Goal: Task Accomplishment & Management: Manage account settings

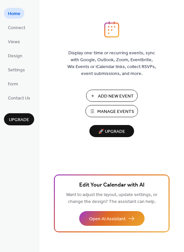
click at [116, 113] on span "Manage Events" at bounding box center [115, 111] width 37 height 7
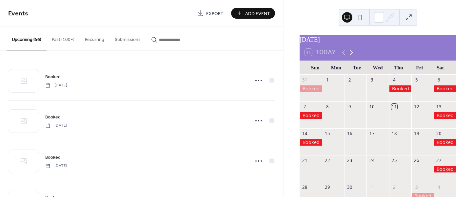
click at [351, 56] on icon at bounding box center [351, 53] width 8 height 8
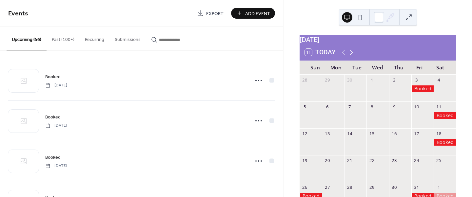
click at [351, 56] on icon at bounding box center [351, 53] width 8 height 8
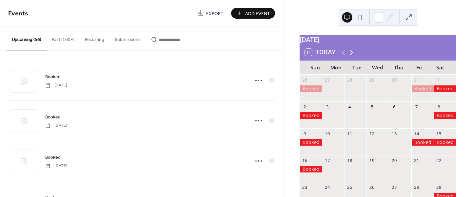
click at [351, 56] on icon at bounding box center [351, 53] width 8 height 8
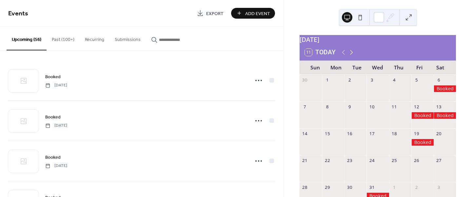
click at [351, 56] on icon at bounding box center [351, 53] width 8 height 8
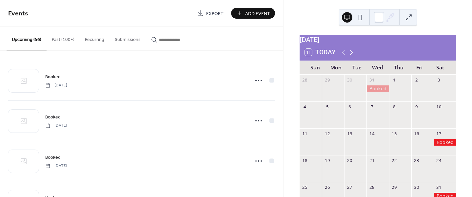
click at [351, 56] on icon at bounding box center [351, 53] width 8 height 8
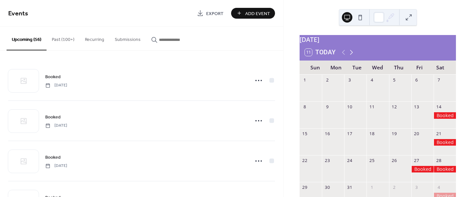
click at [351, 56] on icon at bounding box center [351, 53] width 8 height 8
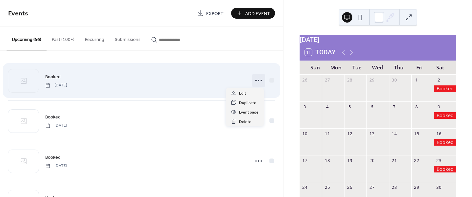
click at [258, 78] on icon at bounding box center [258, 80] width 10 height 10
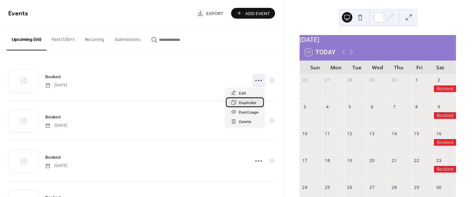
click at [246, 106] on span "Duplicate" at bounding box center [247, 103] width 17 height 7
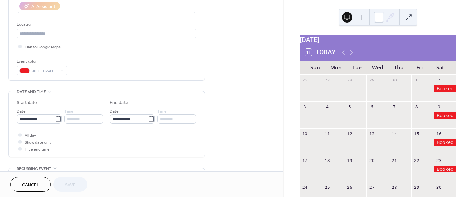
scroll to position [136, 0]
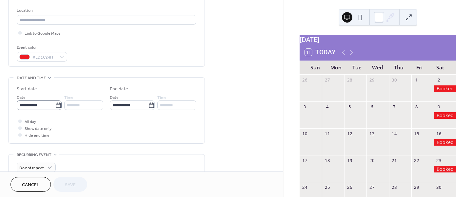
click at [56, 103] on icon at bounding box center [58, 105] width 7 height 7
click at [55, 103] on input "**********" at bounding box center [36, 106] width 38 height 10
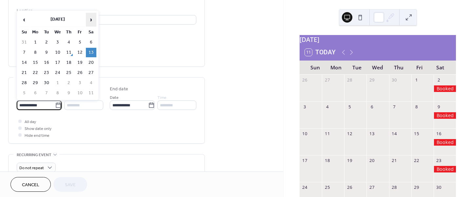
click at [91, 20] on span "›" at bounding box center [91, 19] width 10 height 13
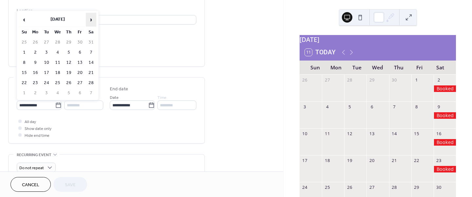
click at [91, 20] on span "›" at bounding box center [91, 19] width 10 height 13
click at [81, 60] on td "15" at bounding box center [80, 63] width 10 height 10
type input "**********"
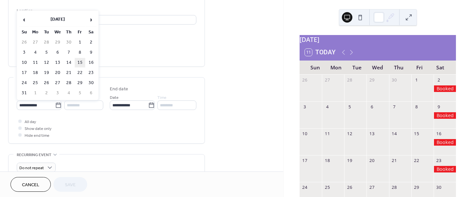
type input "**********"
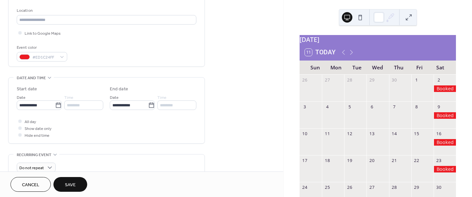
click at [69, 182] on span "Save" at bounding box center [70, 185] width 11 height 7
